Goal: Task Accomplishment & Management: Complete application form

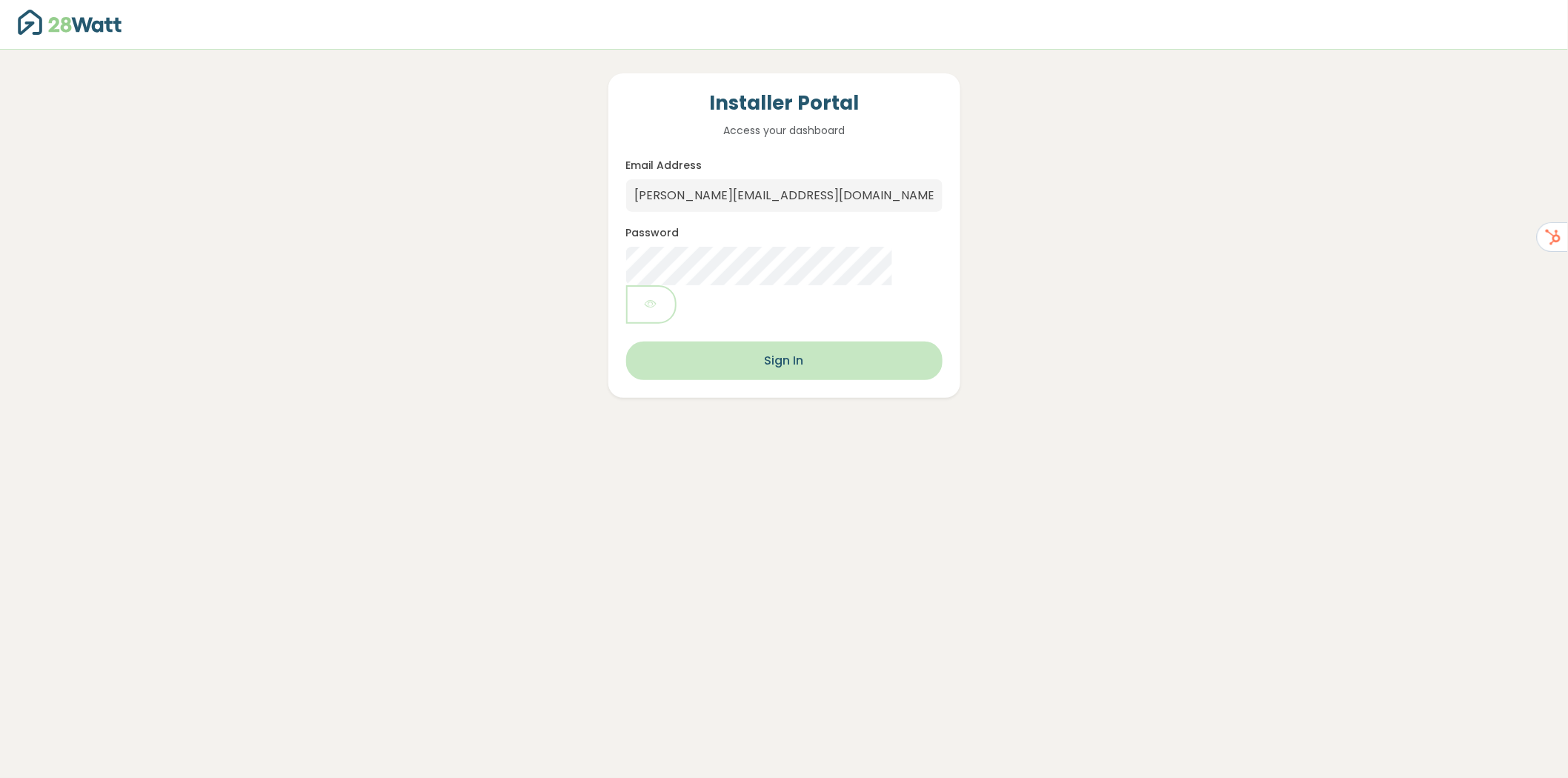
click at [761, 341] on button "Sign In" at bounding box center [784, 360] width 317 height 38
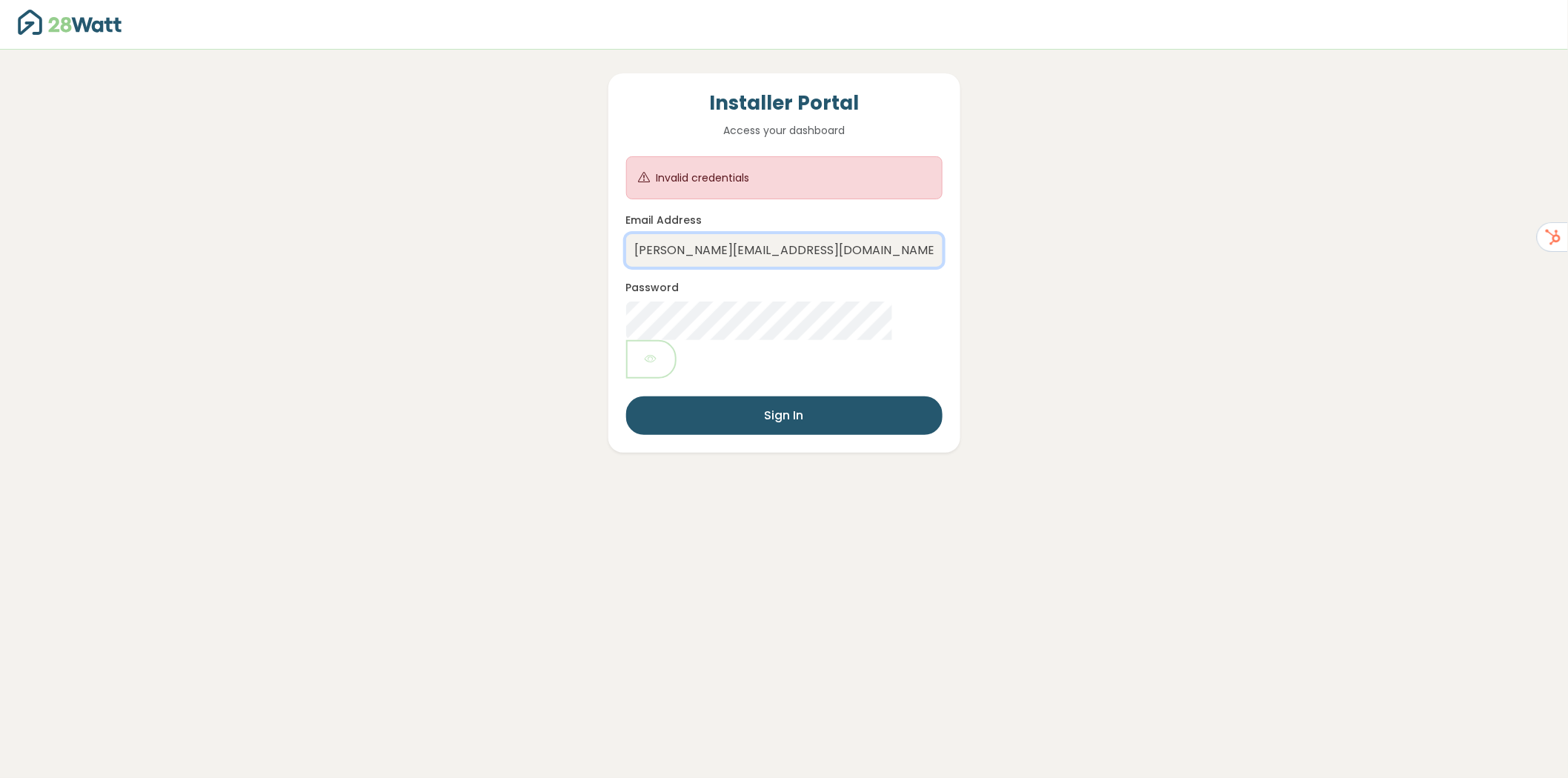
click at [793, 253] on input "robin@28watt.com.au" at bounding box center [784, 250] width 317 height 33
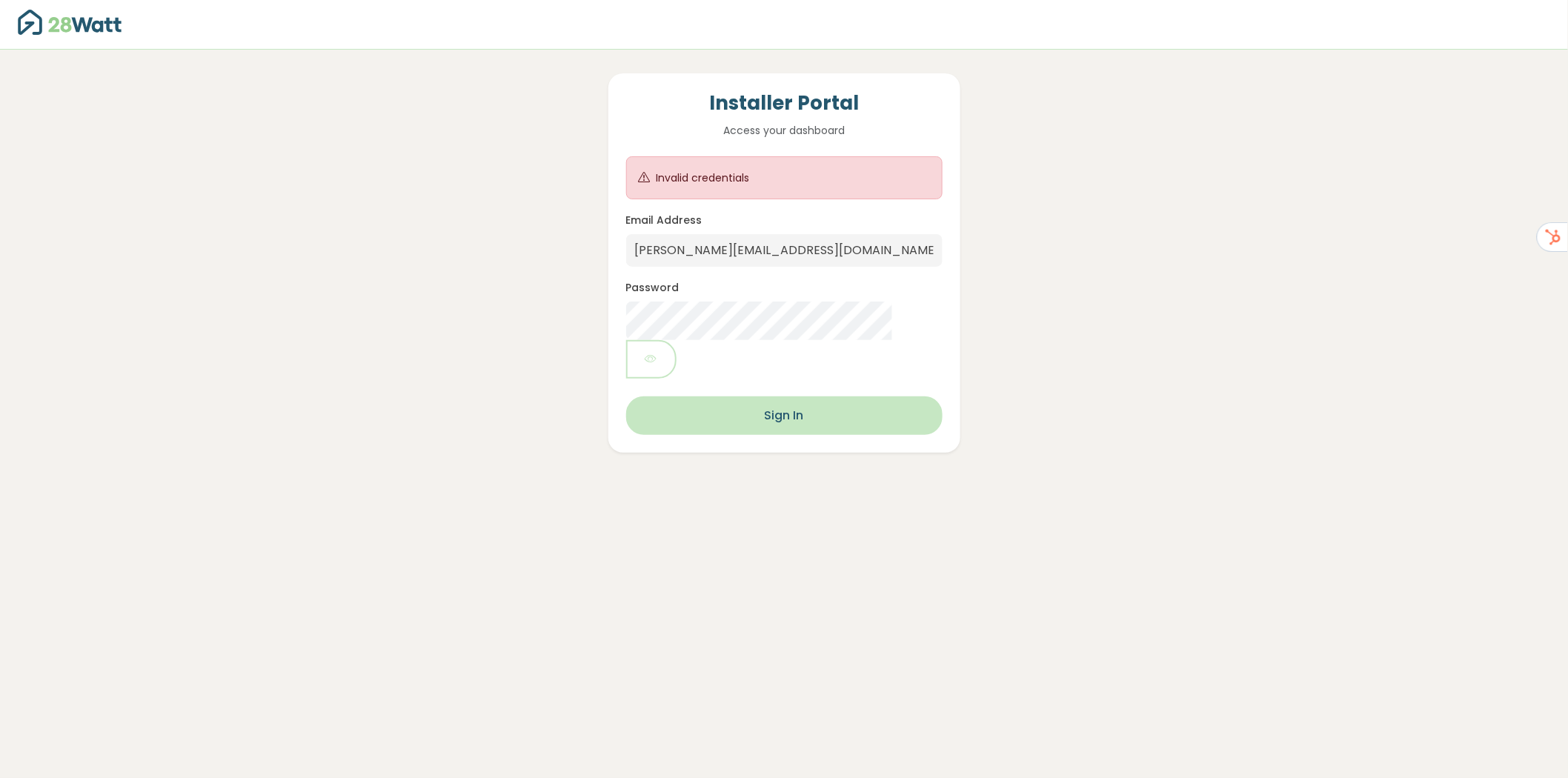
click at [712, 396] on button "Sign In" at bounding box center [784, 415] width 317 height 38
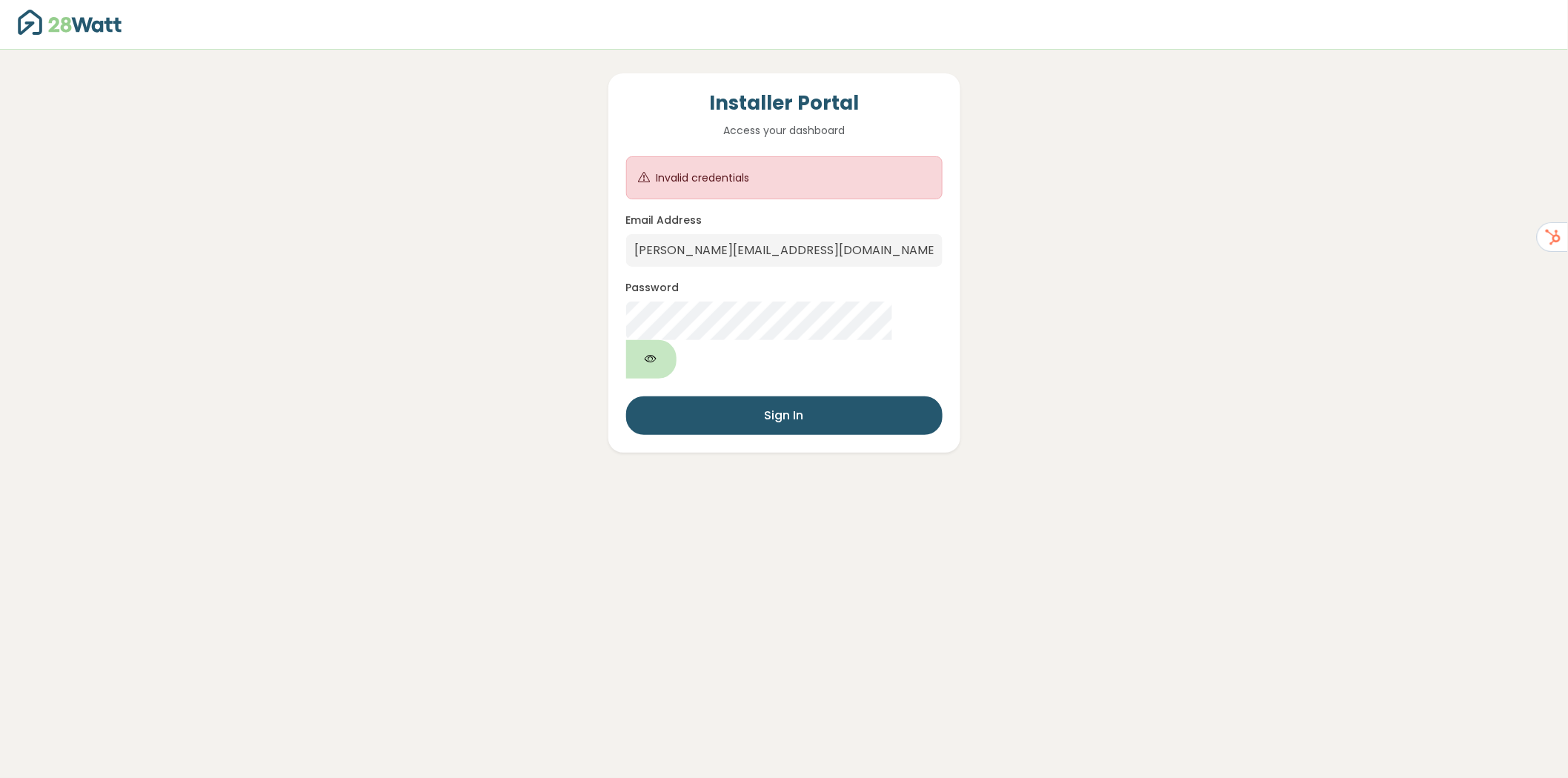
click at [676, 340] on button "button" at bounding box center [651, 359] width 50 height 38
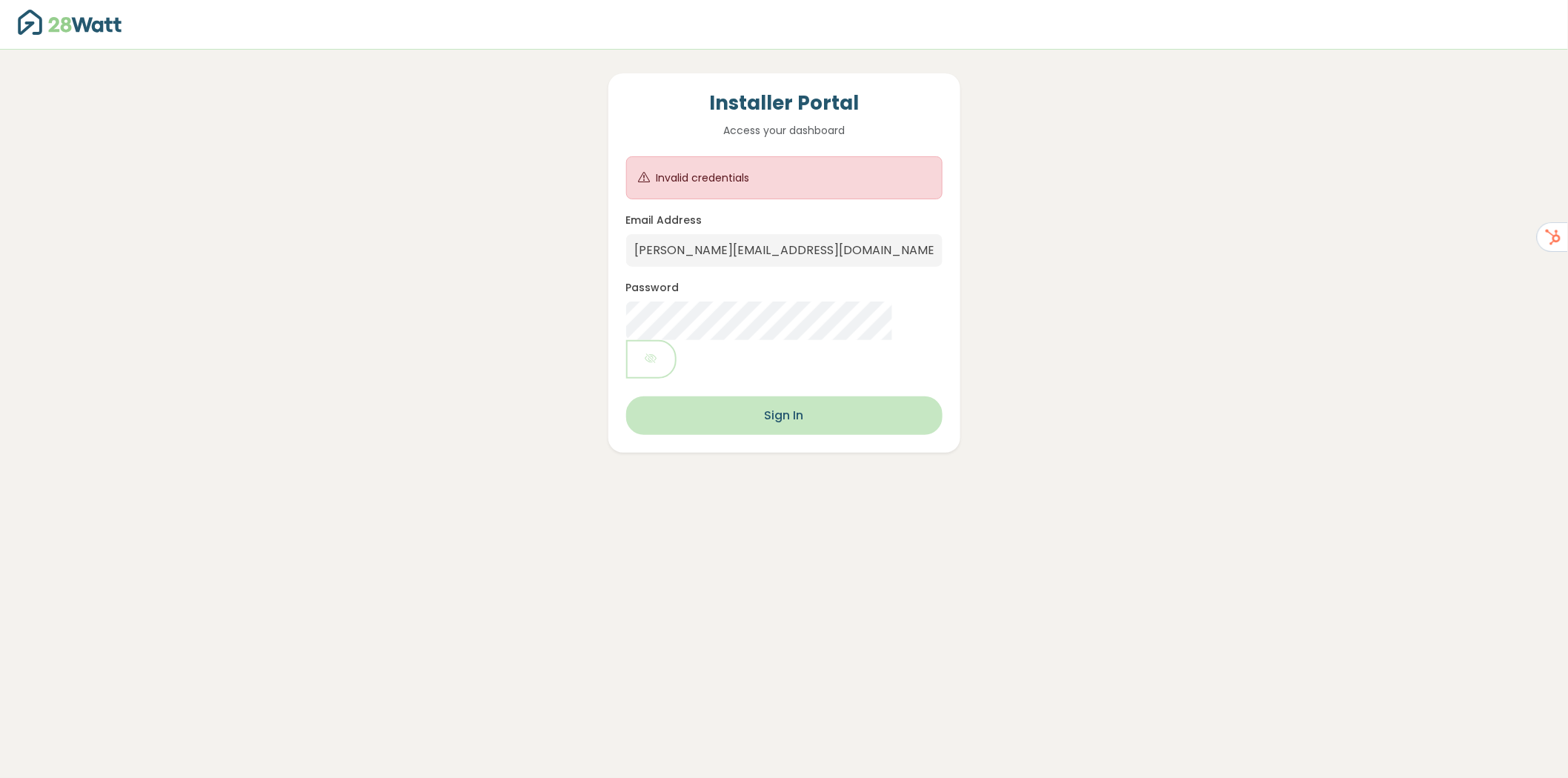
click at [812, 396] on button "Sign In" at bounding box center [784, 415] width 317 height 38
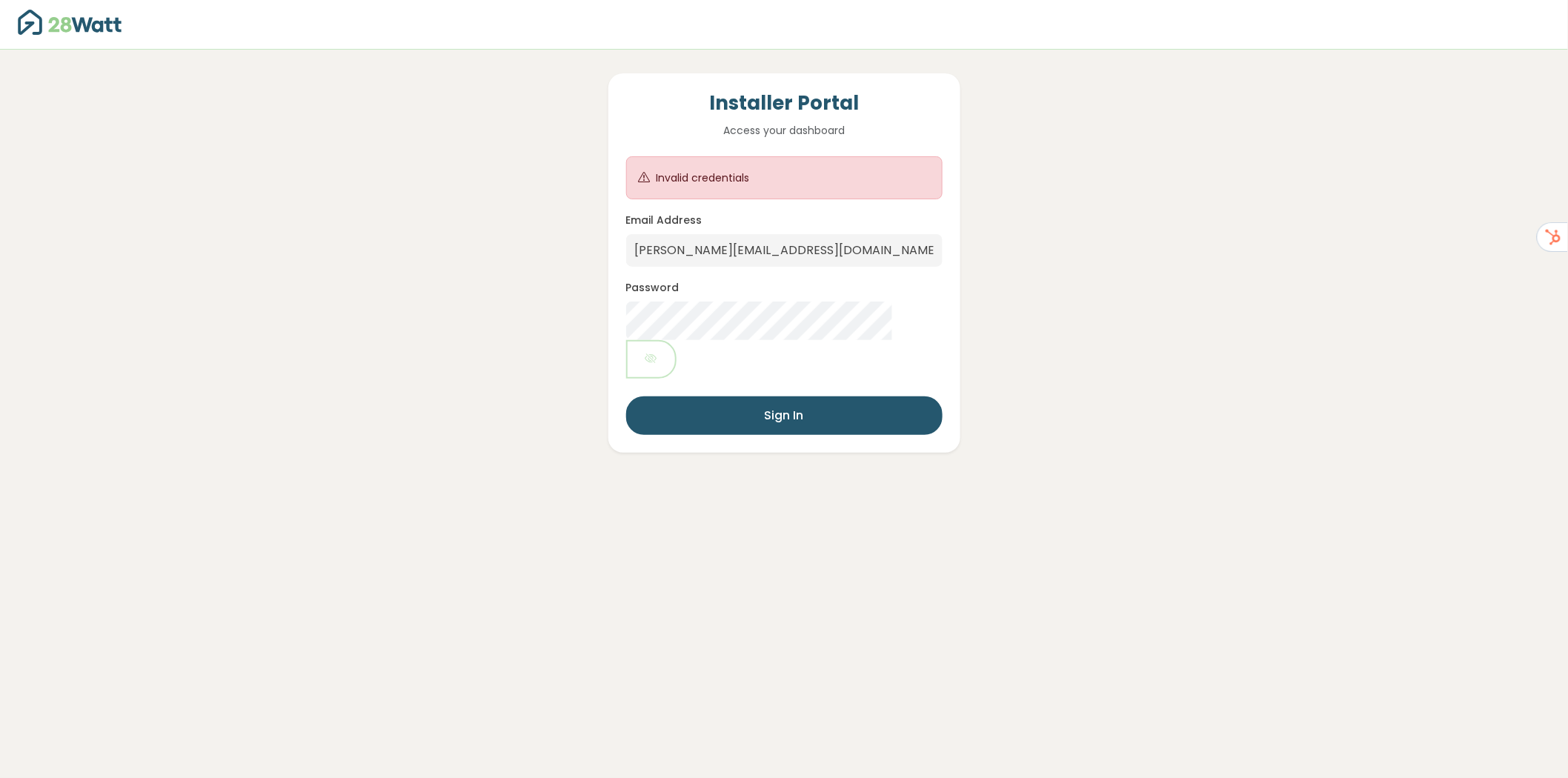
type input "[EMAIL_ADDRESS][DOMAIN_NAME]"
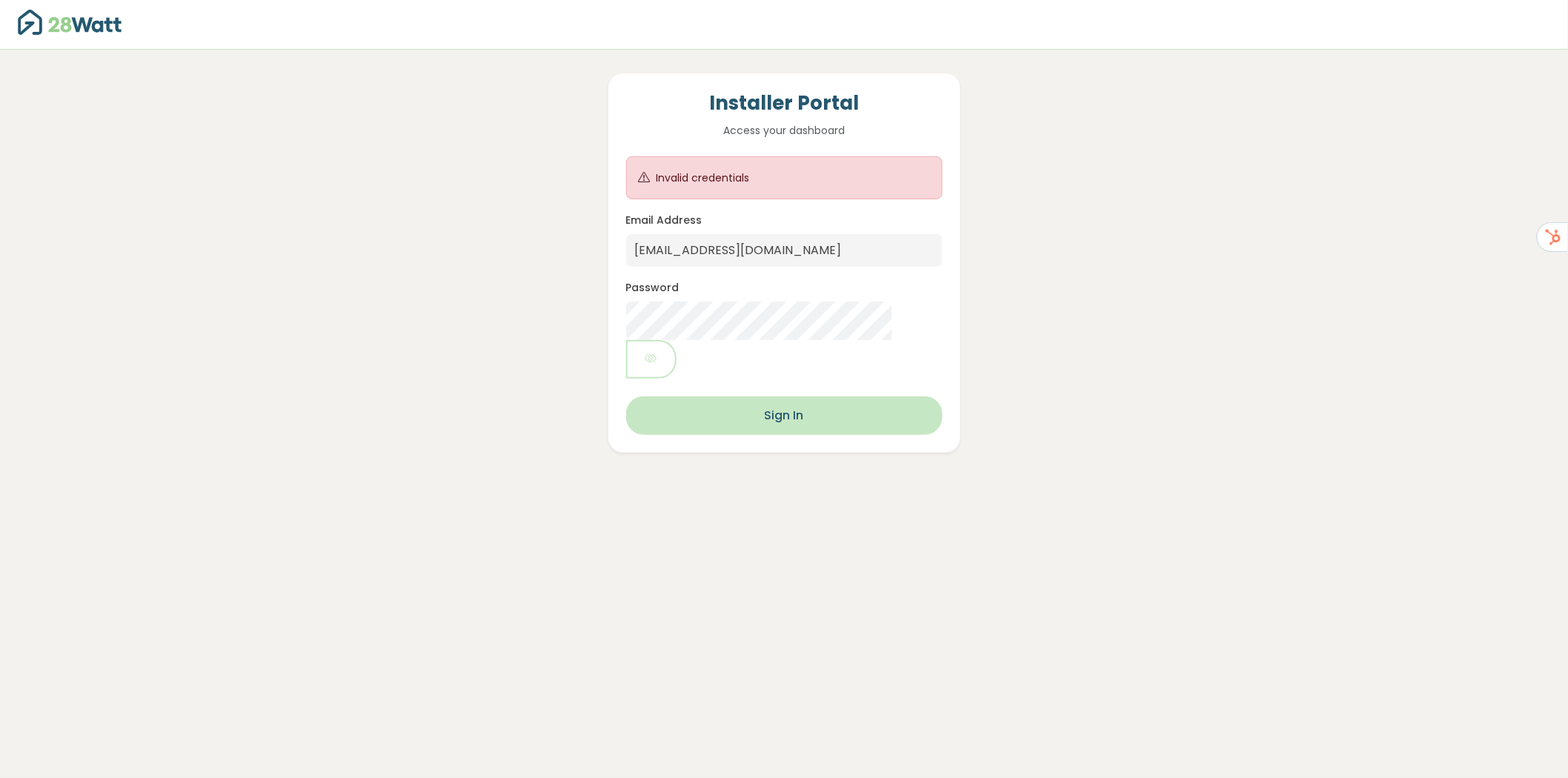
click at [780, 396] on button "Sign In" at bounding box center [784, 415] width 317 height 38
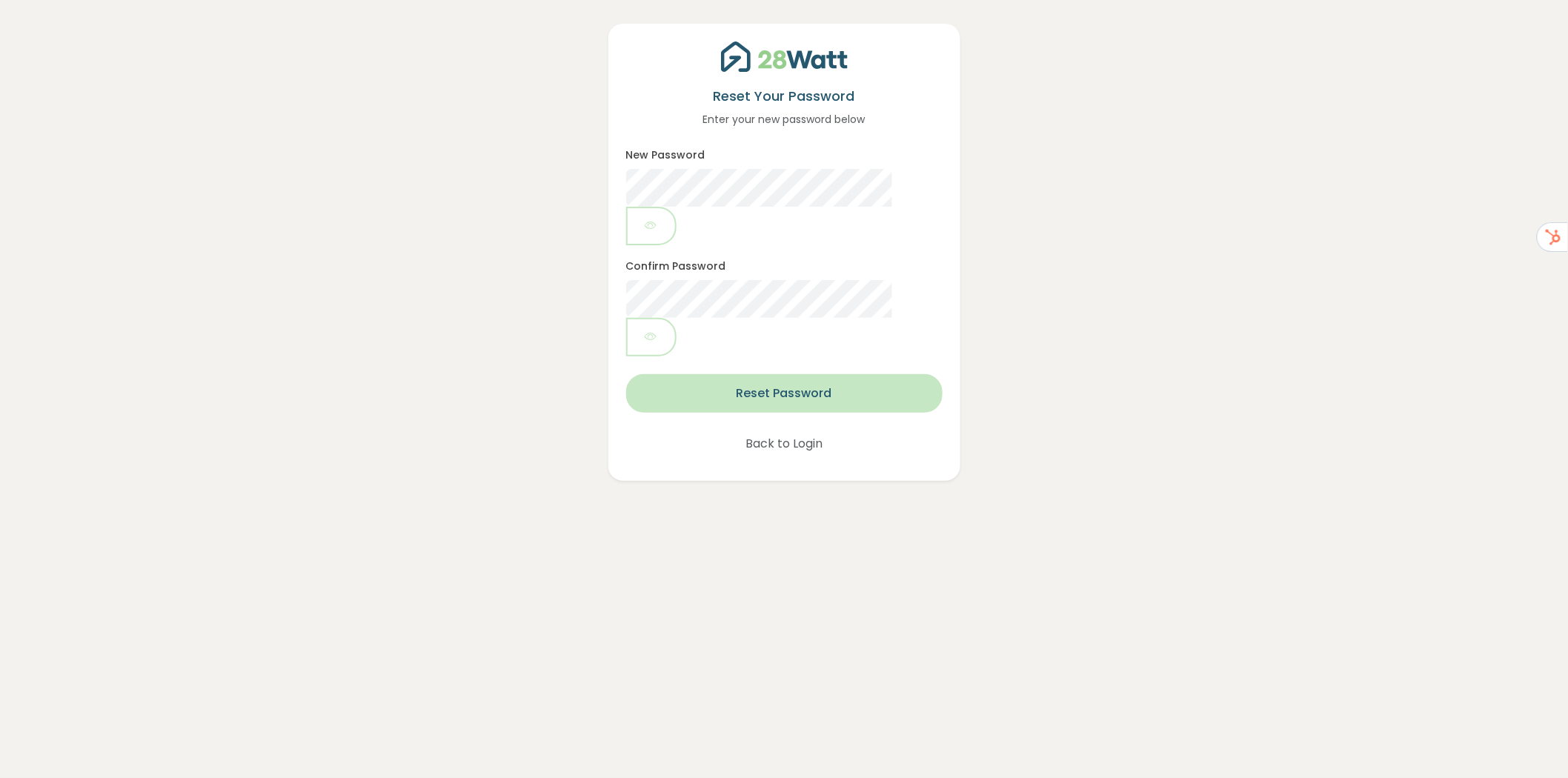
click at [761, 374] on button "Reset Password" at bounding box center [784, 393] width 317 height 38
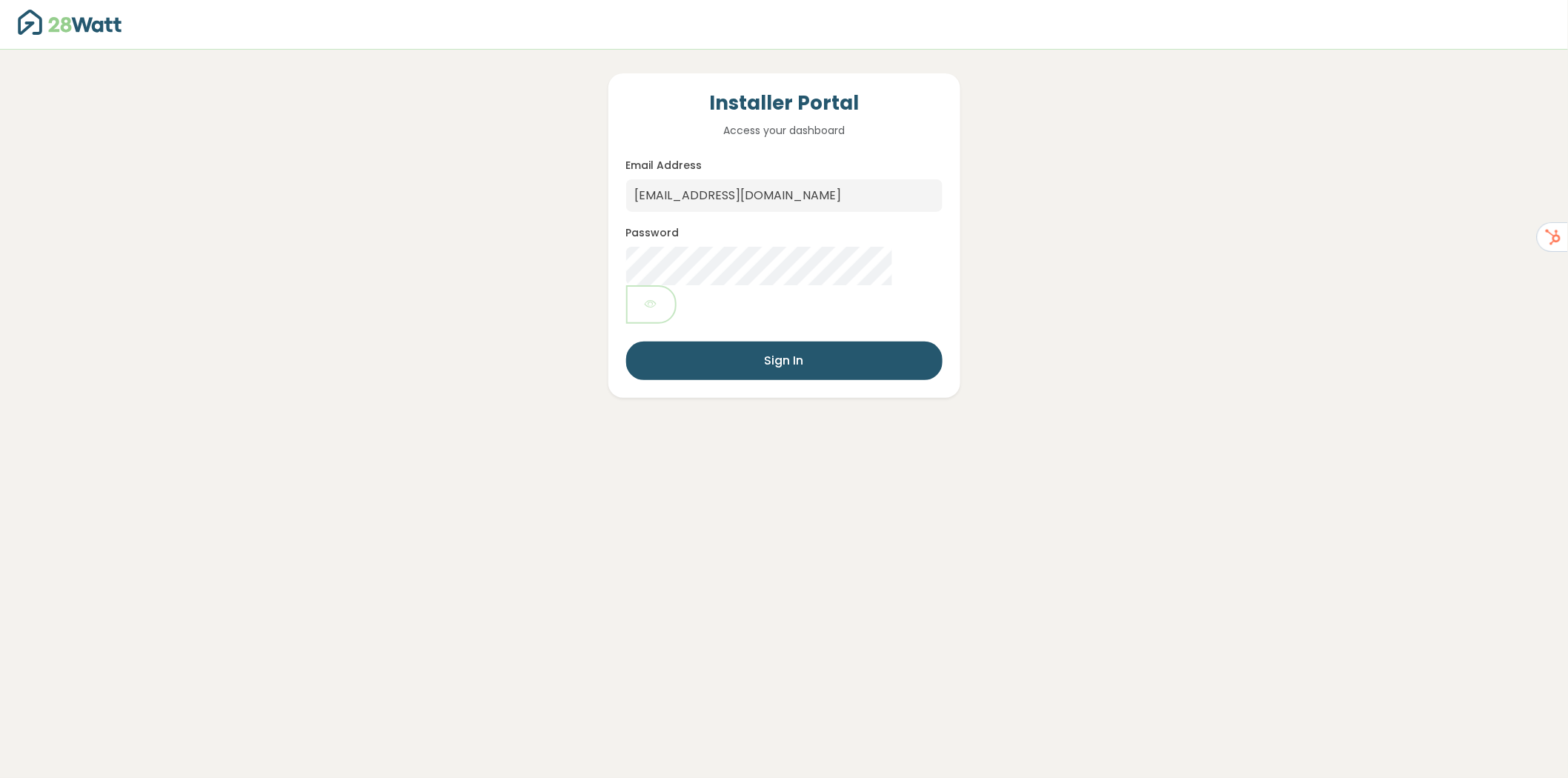
type input "[PERSON_NAME][EMAIL_ADDRESS][DOMAIN_NAME]"
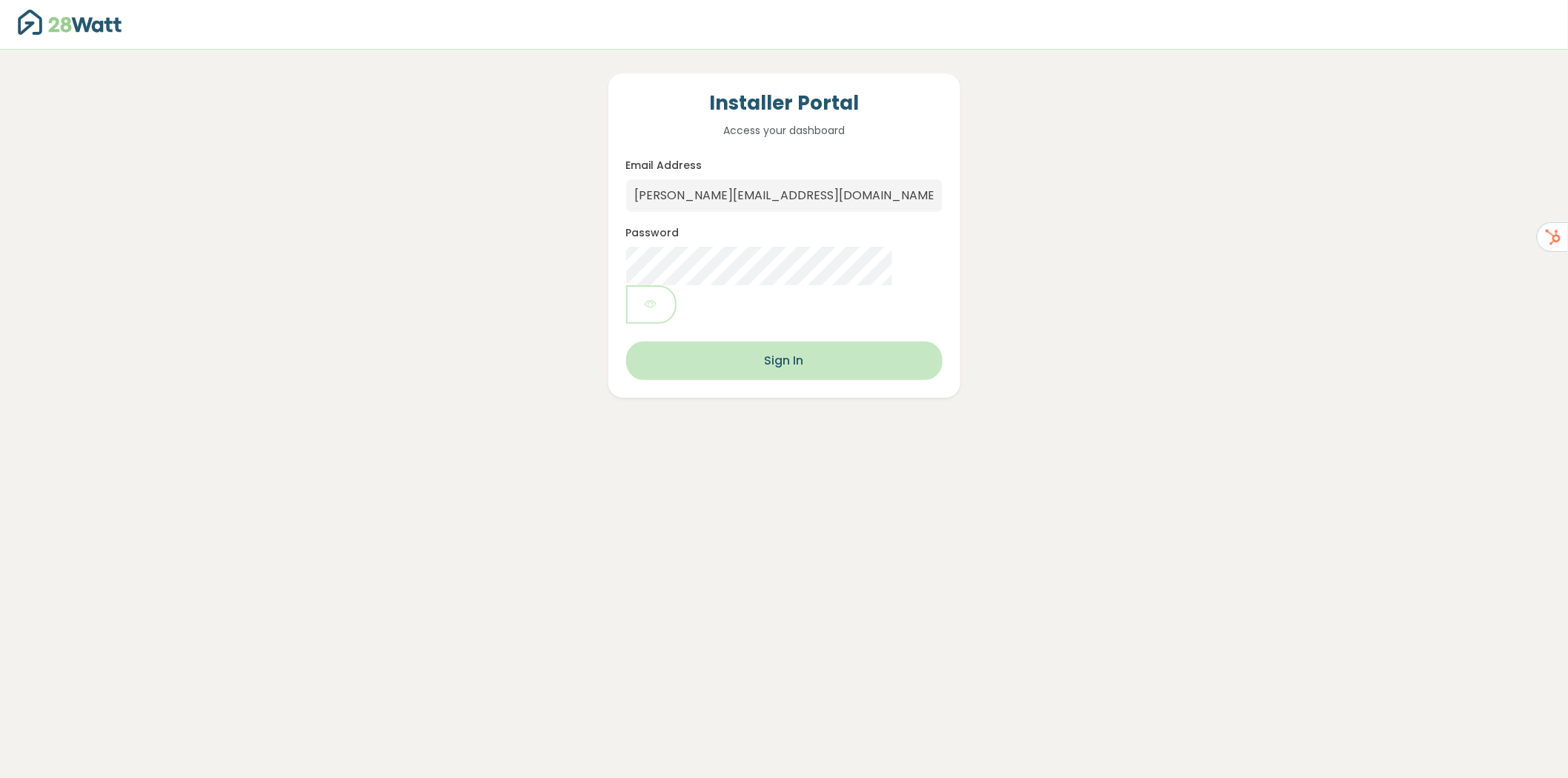
click at [786, 341] on button "Sign In" at bounding box center [784, 360] width 317 height 38
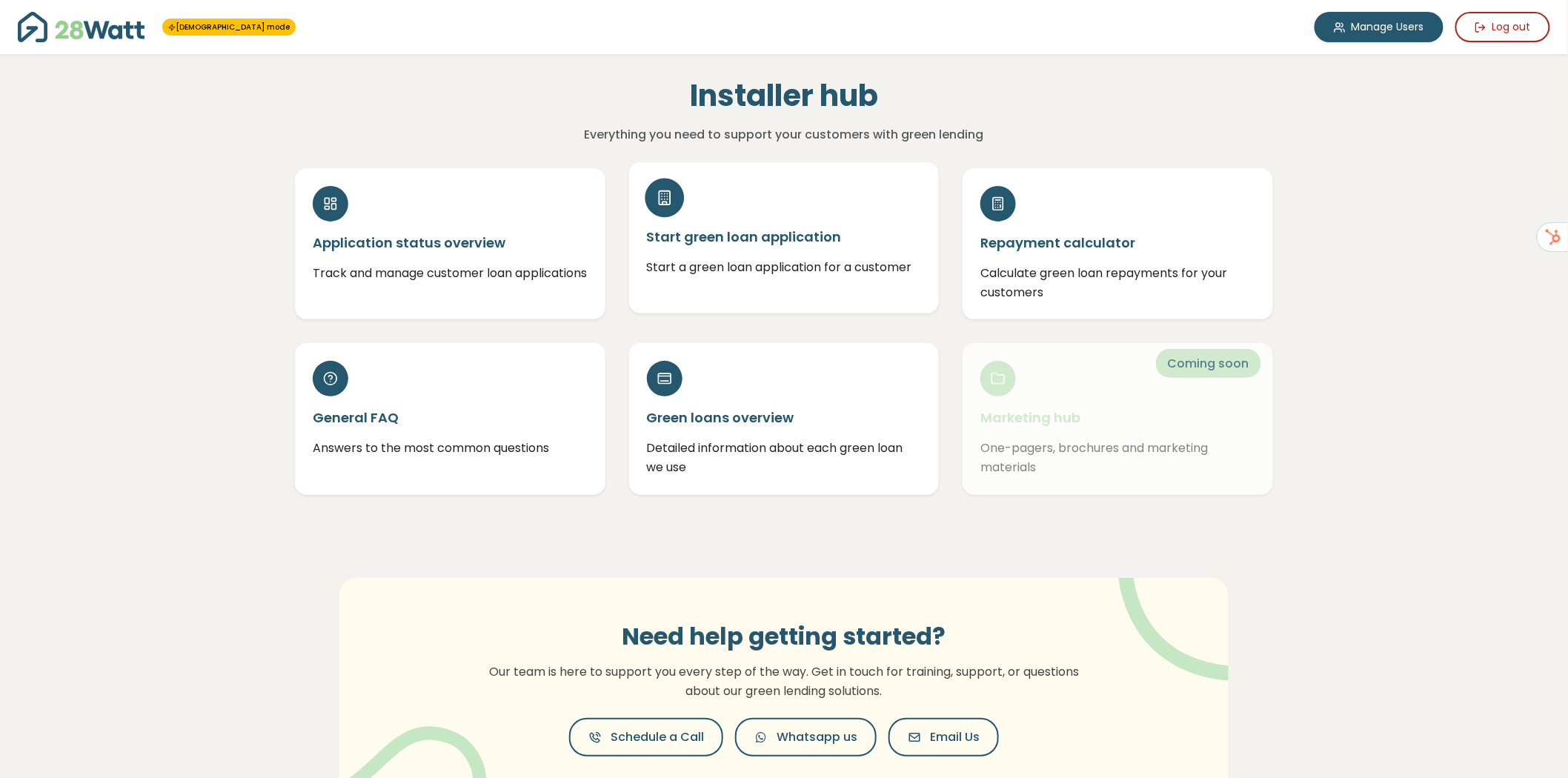
click at [722, 249] on div "Start green loan application Start a green loan application for a customer" at bounding box center [784, 238] width 310 height 151
